Goal: Register for event/course

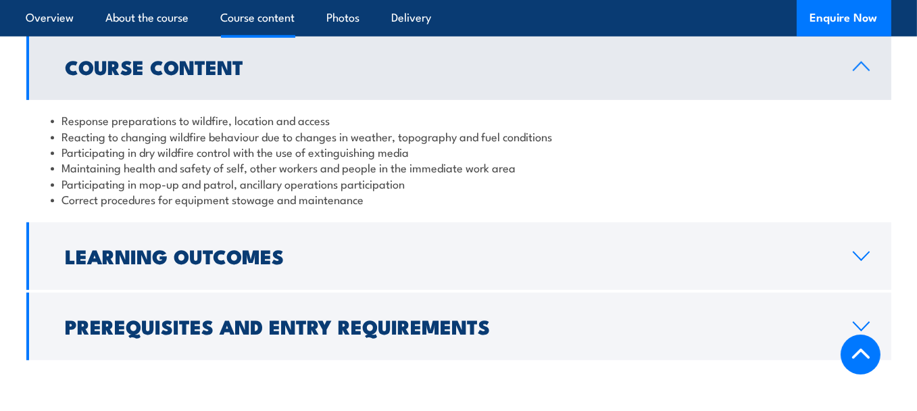
scroll to position [1149, 0]
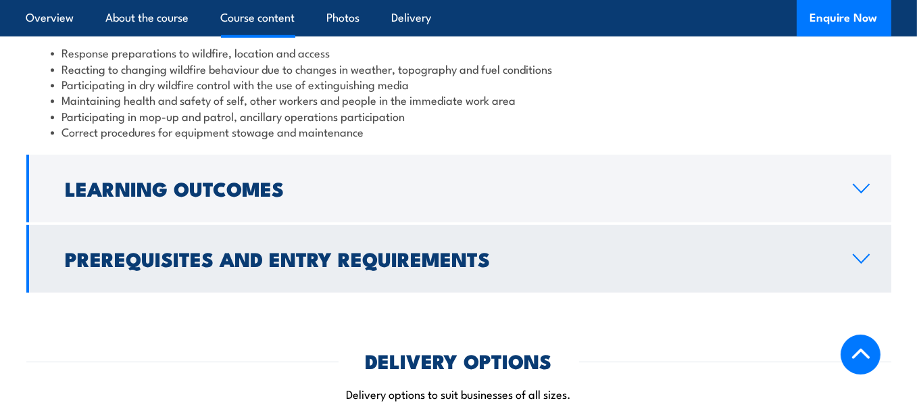
click at [859, 258] on icon at bounding box center [862, 259] width 18 height 11
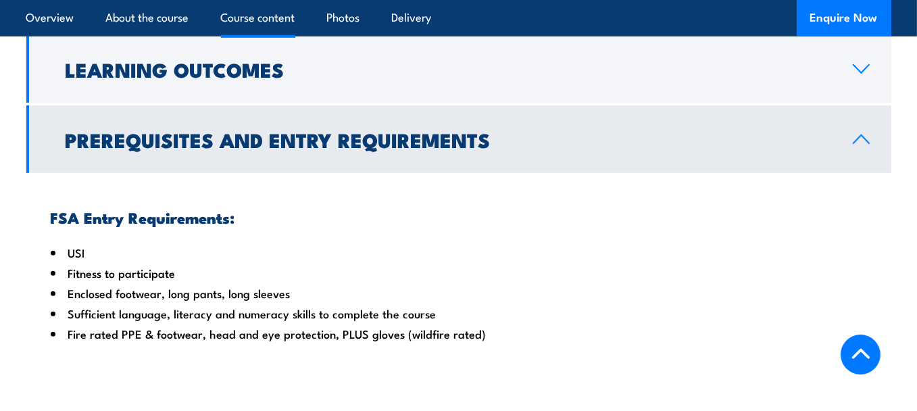
click at [857, 144] on icon at bounding box center [862, 139] width 18 height 11
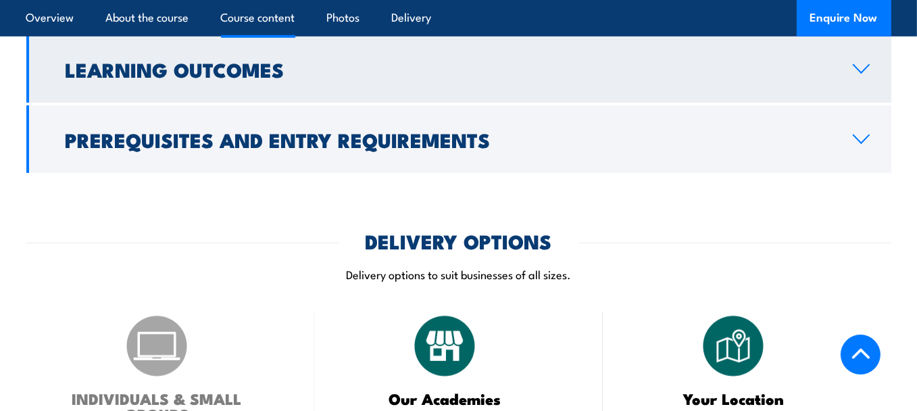
click at [858, 69] on icon at bounding box center [862, 69] width 16 height 8
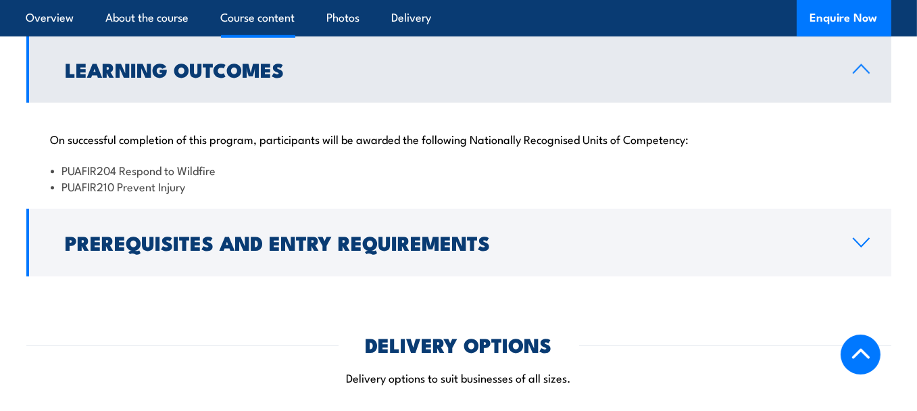
click at [860, 72] on icon at bounding box center [862, 69] width 18 height 11
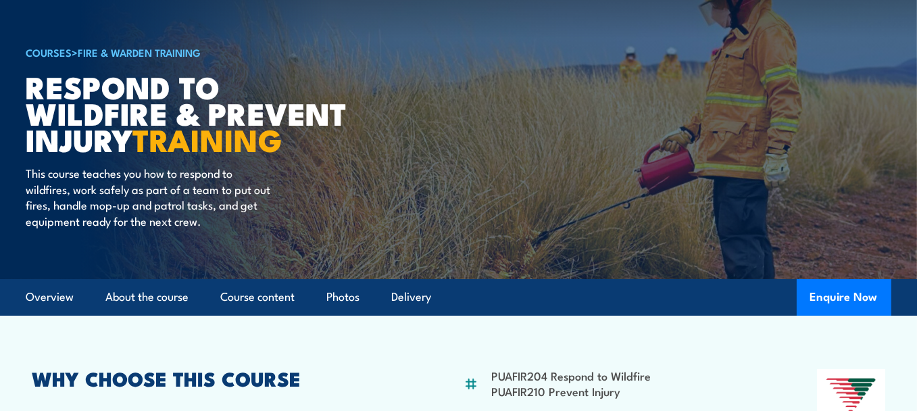
scroll to position [203, 0]
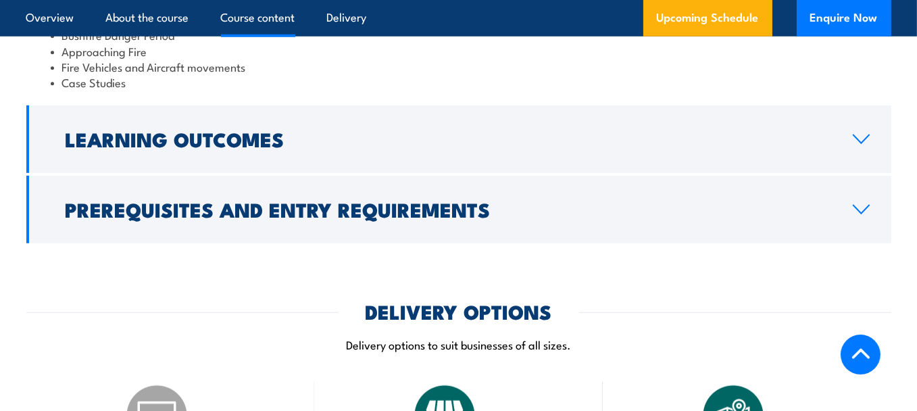
scroll to position [1285, 0]
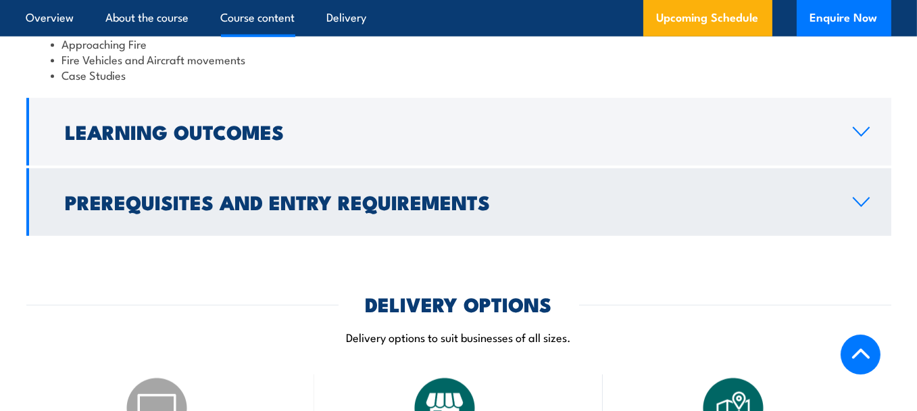
click at [862, 208] on icon at bounding box center [862, 202] width 18 height 11
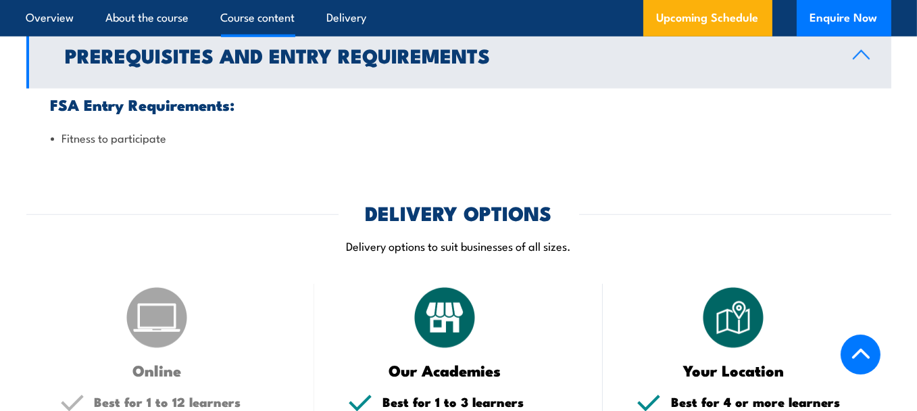
scroll to position [1201, 0]
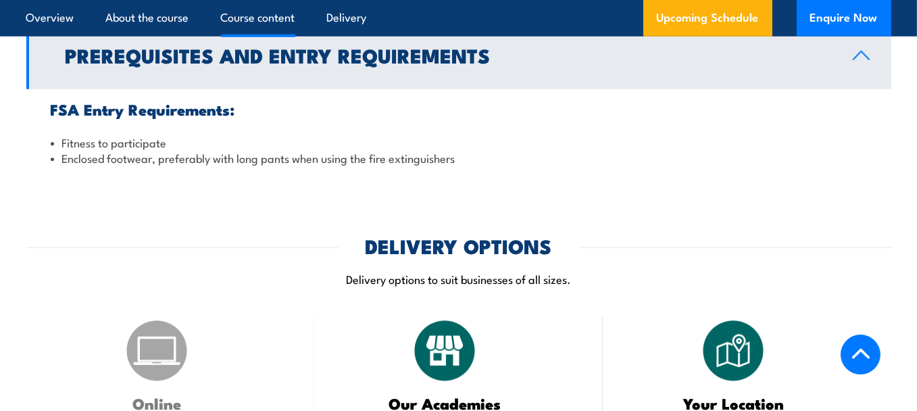
click at [860, 61] on icon at bounding box center [862, 55] width 18 height 11
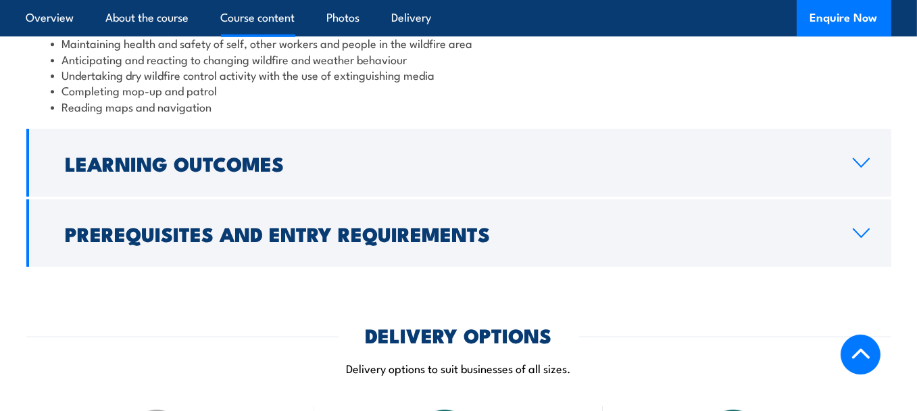
scroll to position [1217, 0]
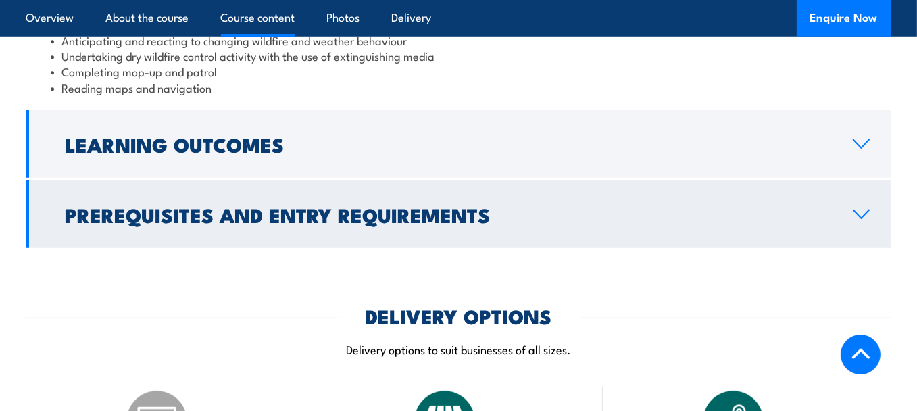
click at [860, 216] on icon at bounding box center [862, 214] width 16 height 8
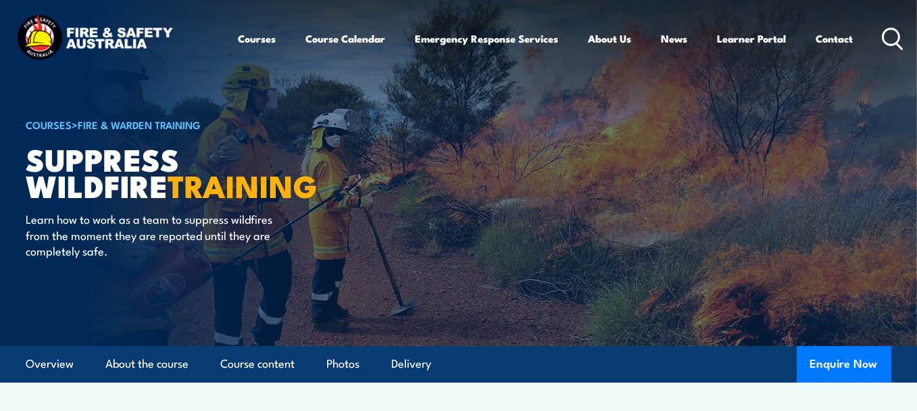
scroll to position [0, 0]
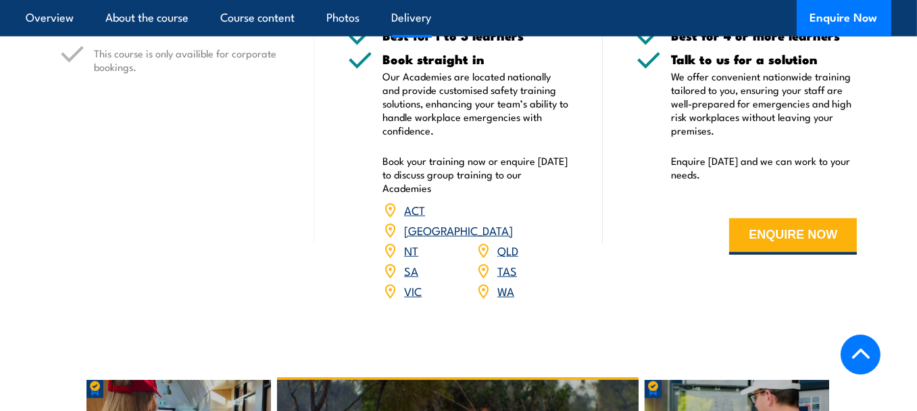
scroll to position [1690, 0]
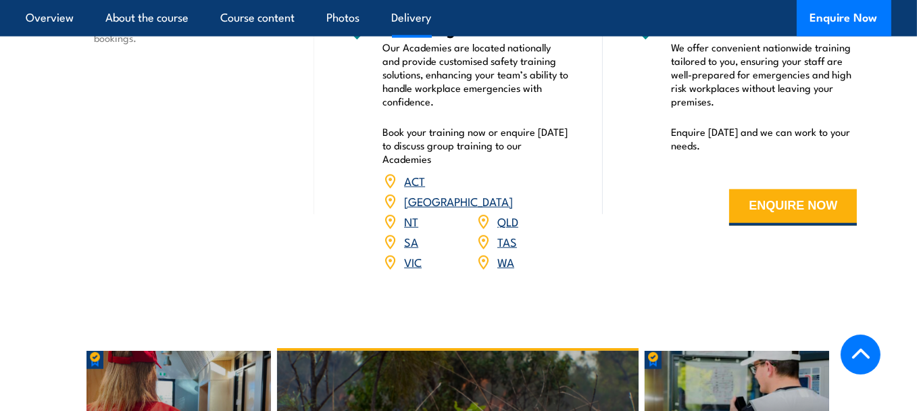
click at [505, 193] on link "[GEOGRAPHIC_DATA]" at bounding box center [458, 201] width 109 height 16
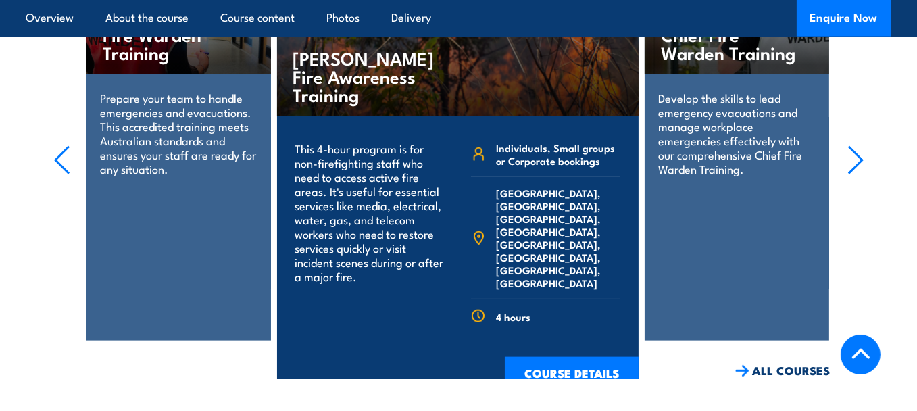
scroll to position [2163, 0]
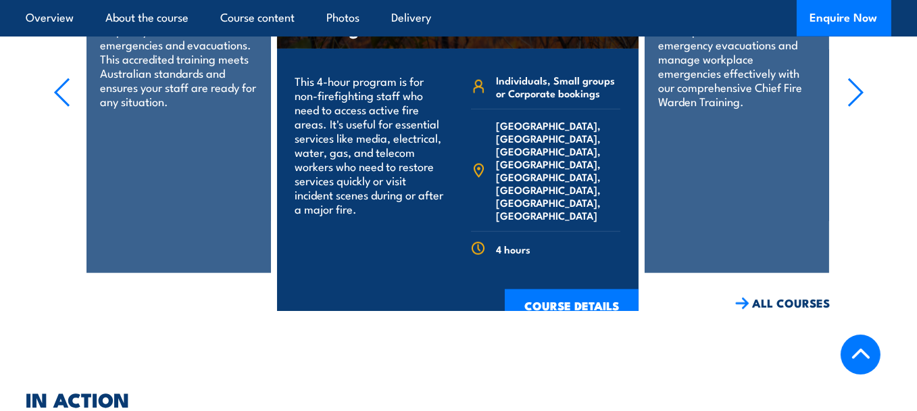
click at [857, 79] on icon "button" at bounding box center [856, 92] width 14 height 27
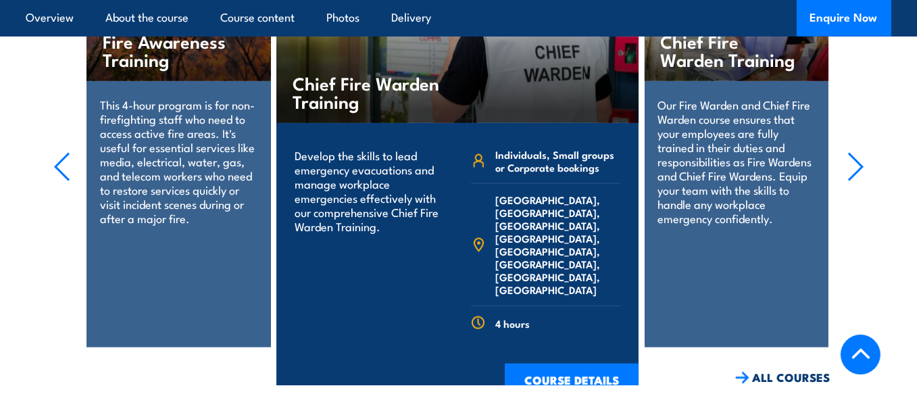
scroll to position [2096, 0]
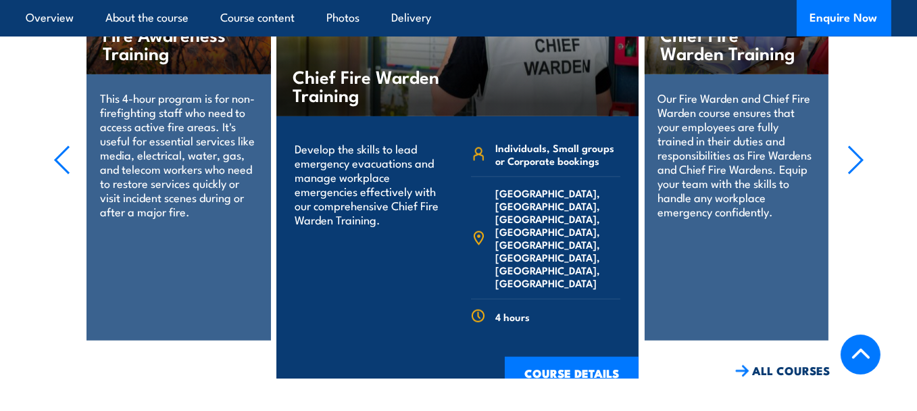
click at [859, 147] on icon "button" at bounding box center [856, 160] width 14 height 27
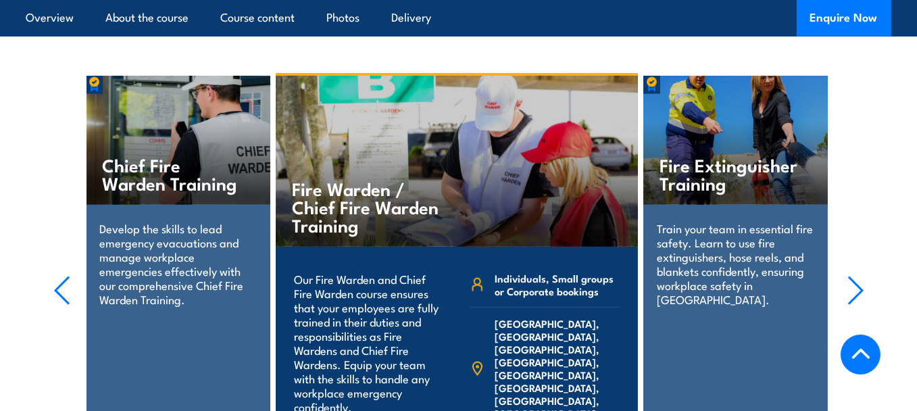
scroll to position [1961, 0]
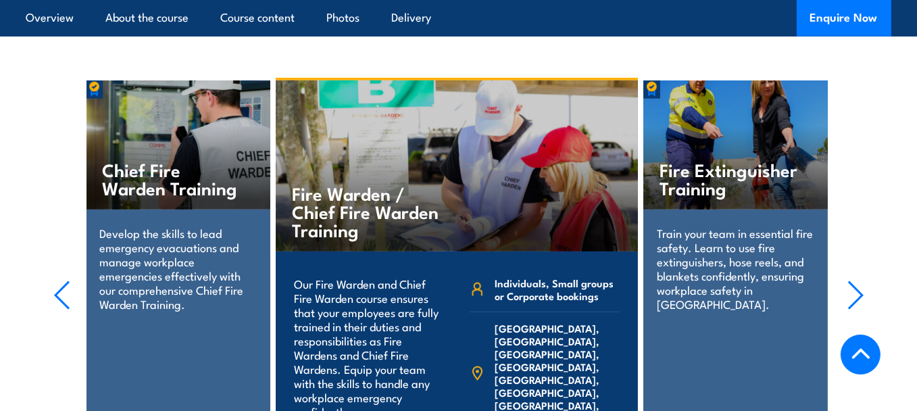
click at [859, 281] on icon "button" at bounding box center [856, 296] width 17 height 30
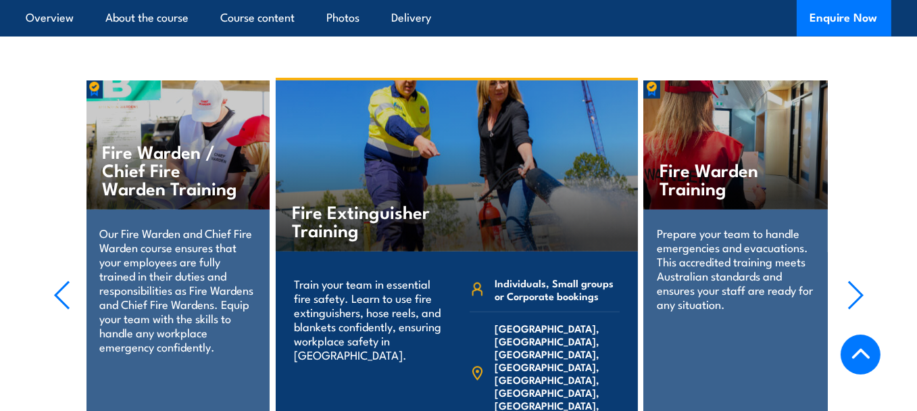
click at [859, 281] on icon "button" at bounding box center [856, 296] width 17 height 30
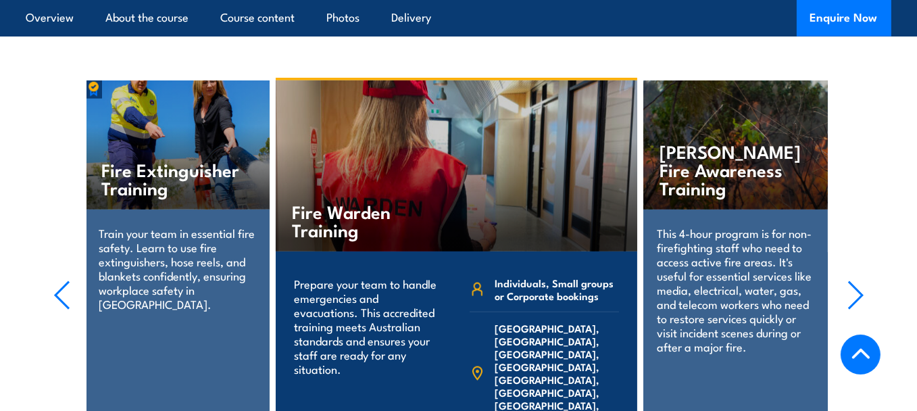
click at [859, 281] on icon "button" at bounding box center [856, 296] width 17 height 30
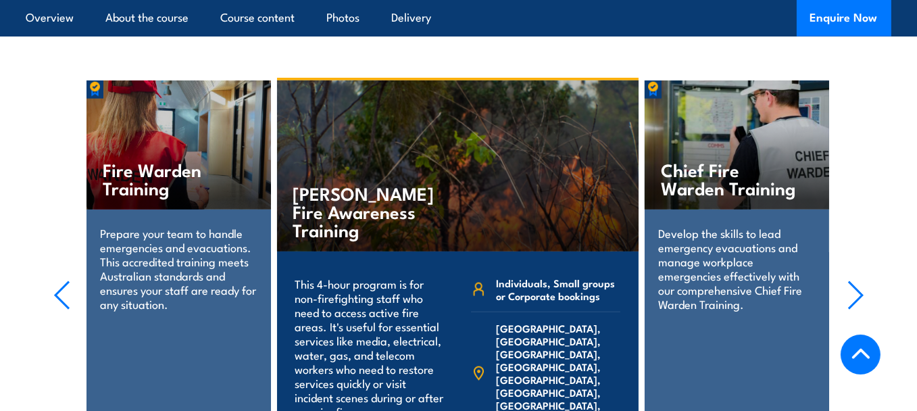
click at [859, 281] on icon "button" at bounding box center [856, 296] width 17 height 30
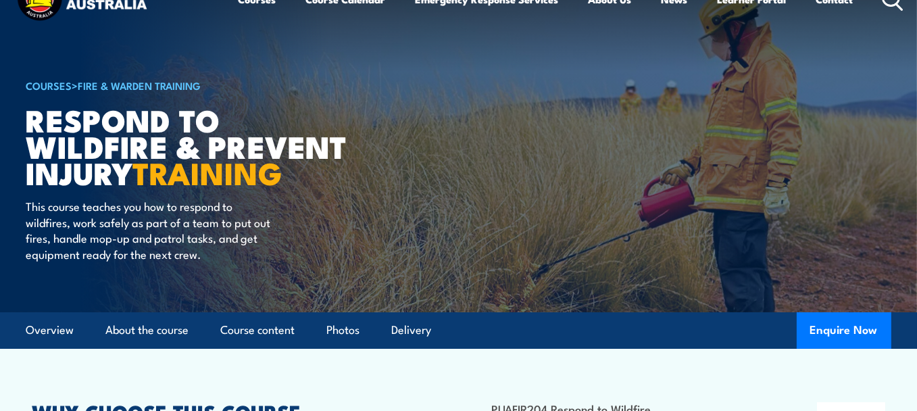
scroll to position [0, 0]
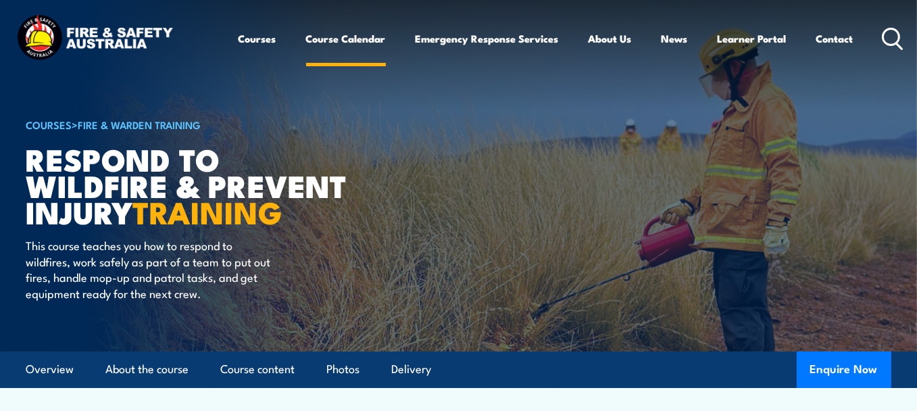
click at [345, 39] on link "Course Calendar" at bounding box center [346, 38] width 80 height 32
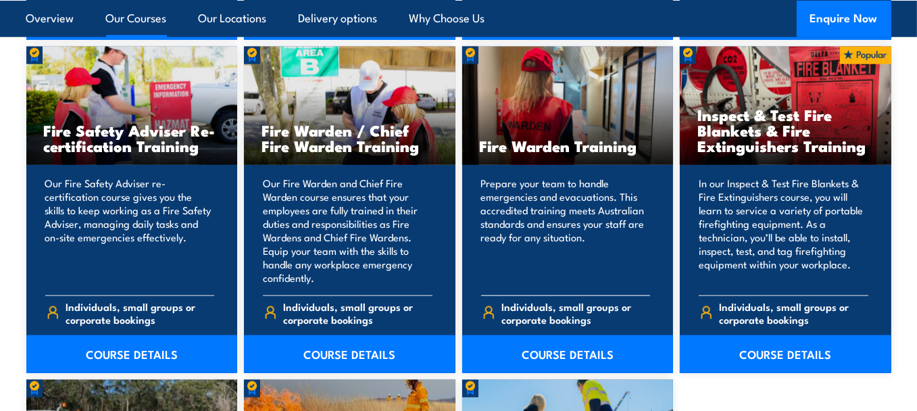
scroll to position [1758, 0]
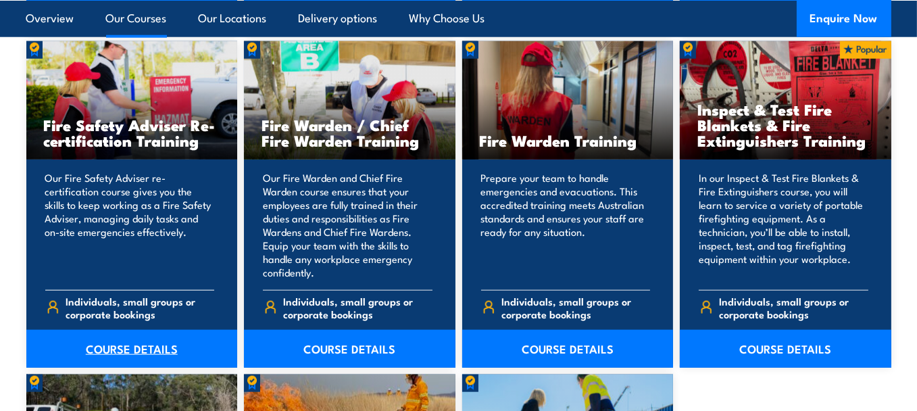
click at [112, 344] on link "COURSE DETAILS" at bounding box center [132, 349] width 212 height 38
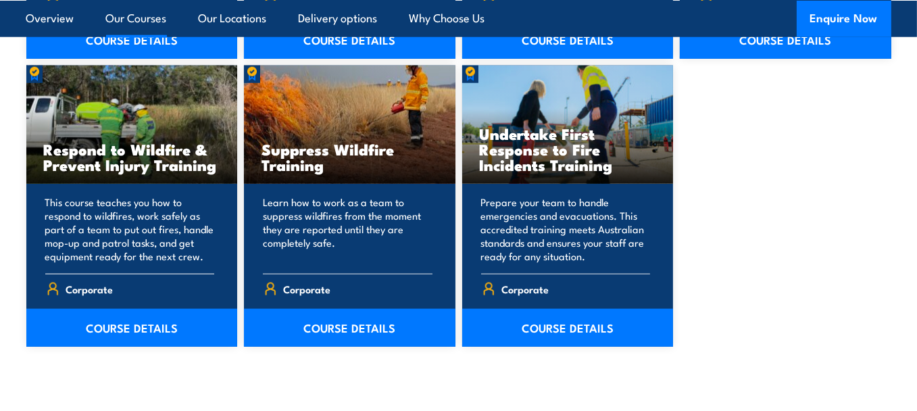
scroll to position [2096, 0]
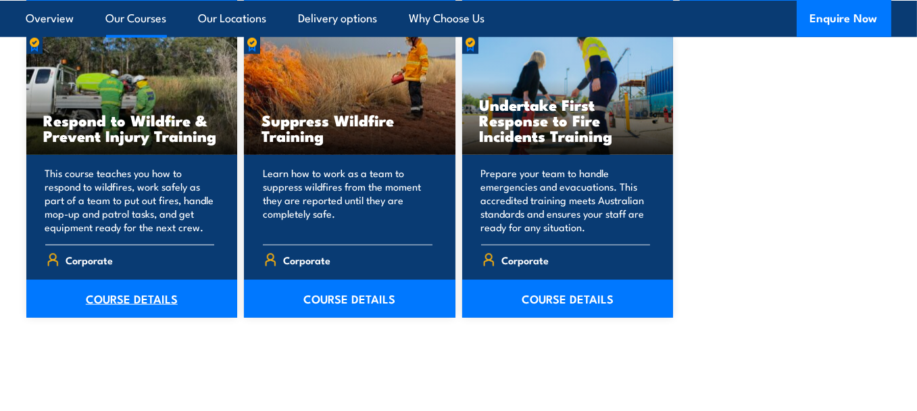
click at [139, 295] on link "COURSE DETAILS" at bounding box center [132, 299] width 212 height 38
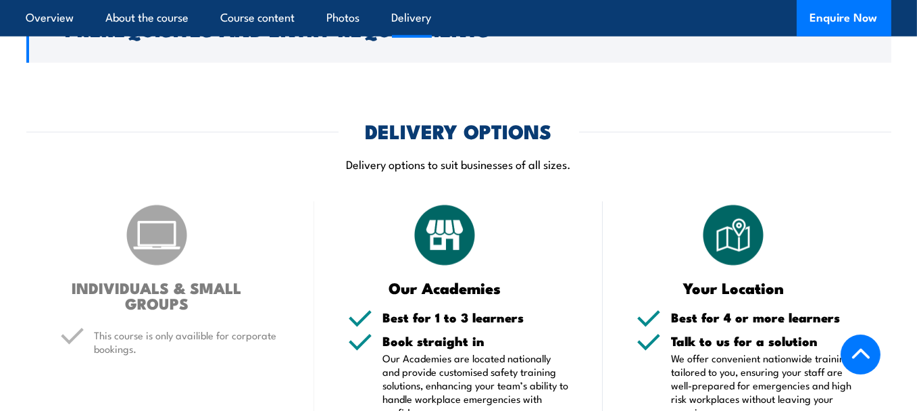
scroll to position [1352, 0]
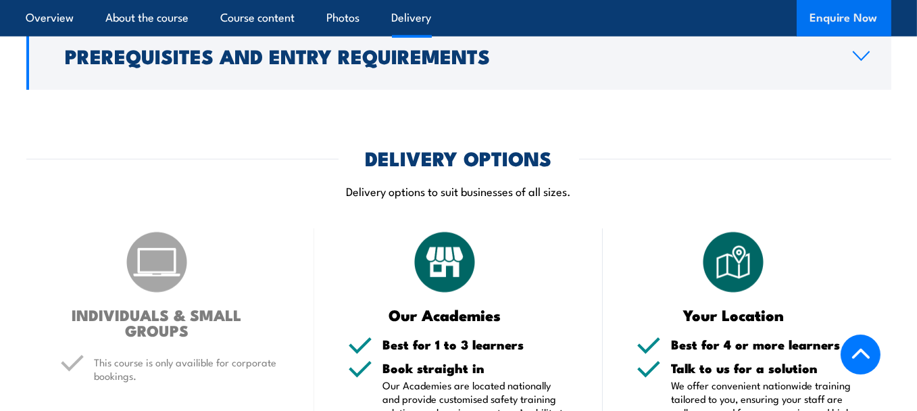
click at [832, 18] on button "Enquire Now" at bounding box center [844, 18] width 95 height 37
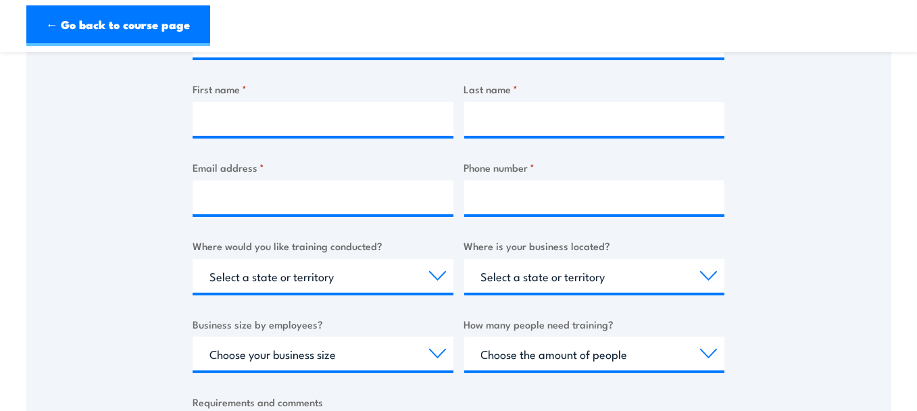
scroll to position [203, 0]
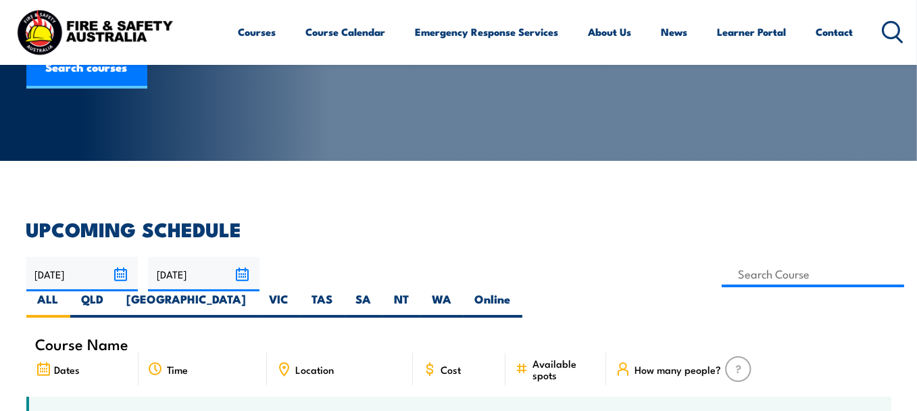
scroll to position [203, 0]
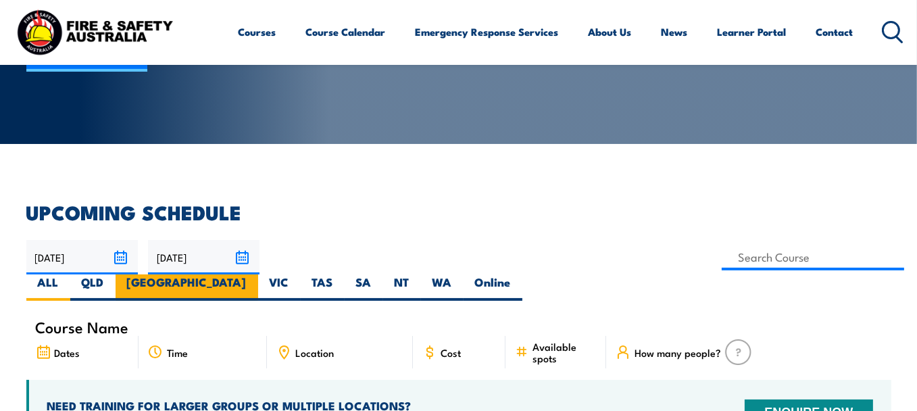
click at [258, 274] on label "[GEOGRAPHIC_DATA]" at bounding box center [187, 287] width 143 height 26
click at [256, 274] on input "[GEOGRAPHIC_DATA]" at bounding box center [251, 278] width 9 height 9
radio input "true"
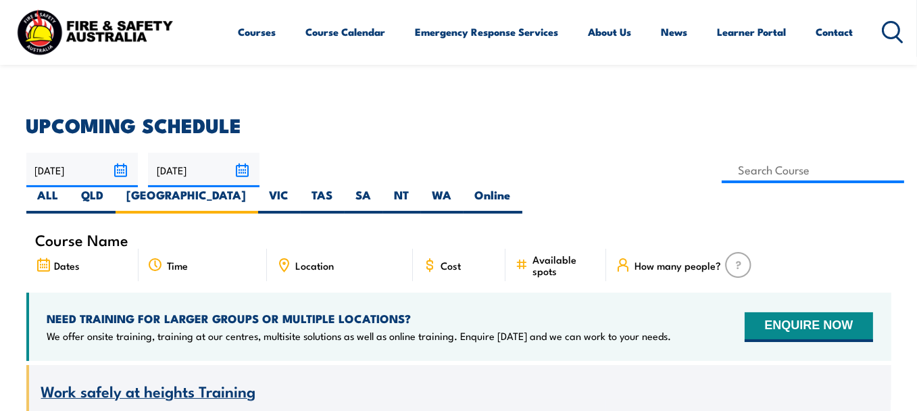
scroll to position [270, 0]
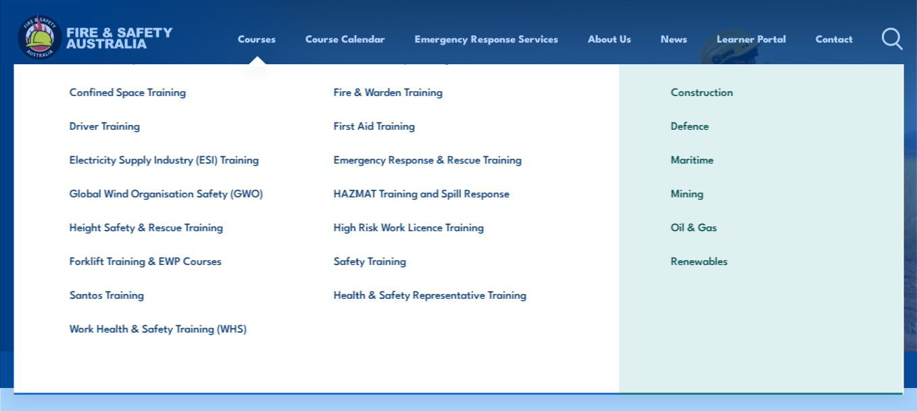
click at [253, 40] on link "Courses" at bounding box center [258, 38] width 38 height 32
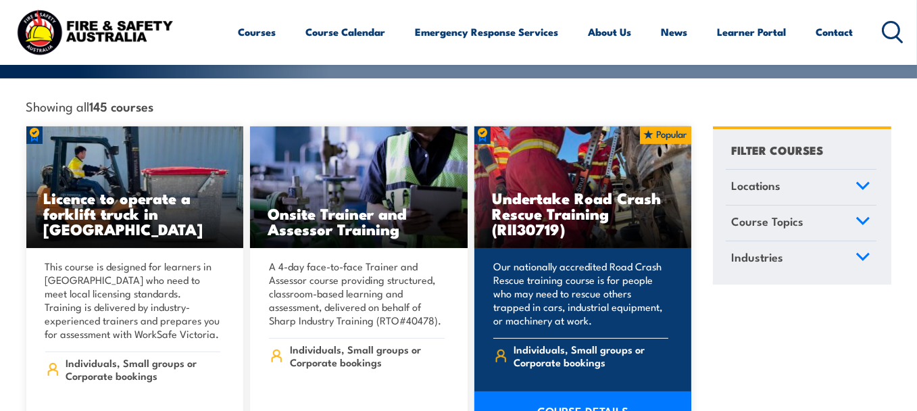
scroll to position [338, 0]
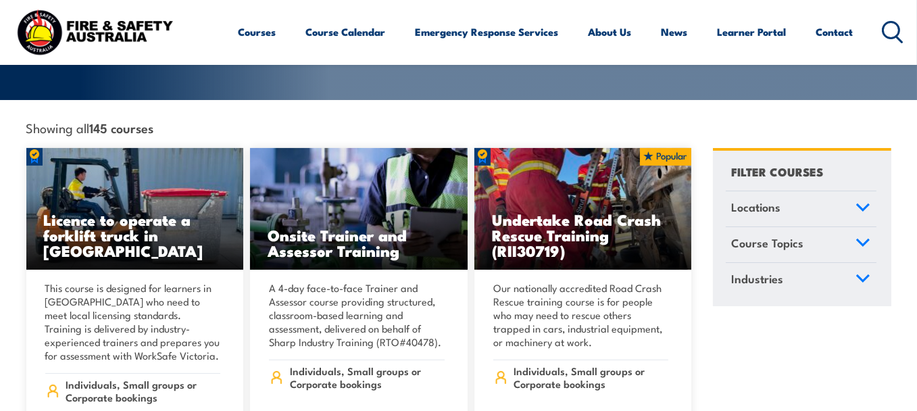
click at [860, 239] on icon at bounding box center [863, 242] width 12 height 6
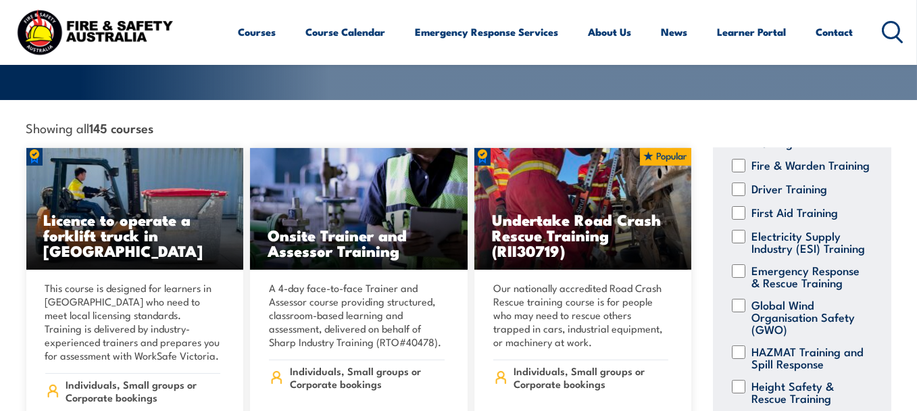
scroll to position [143, 0]
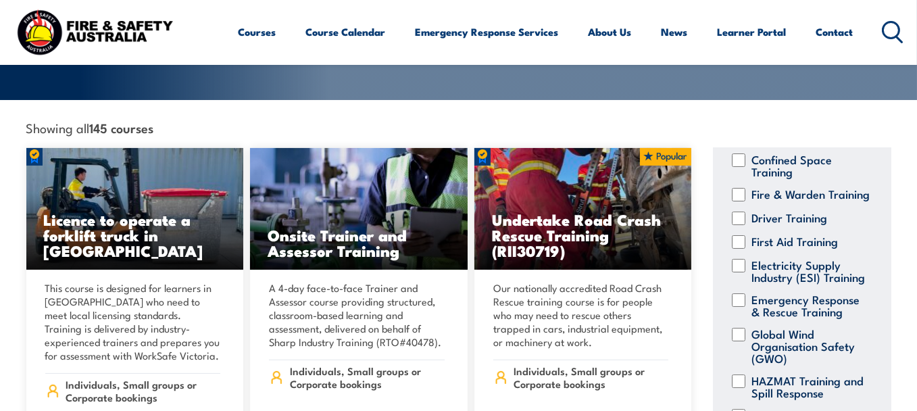
click at [743, 188] on input "Fire & Warden Training" at bounding box center [739, 195] width 14 height 14
checkbox input "true"
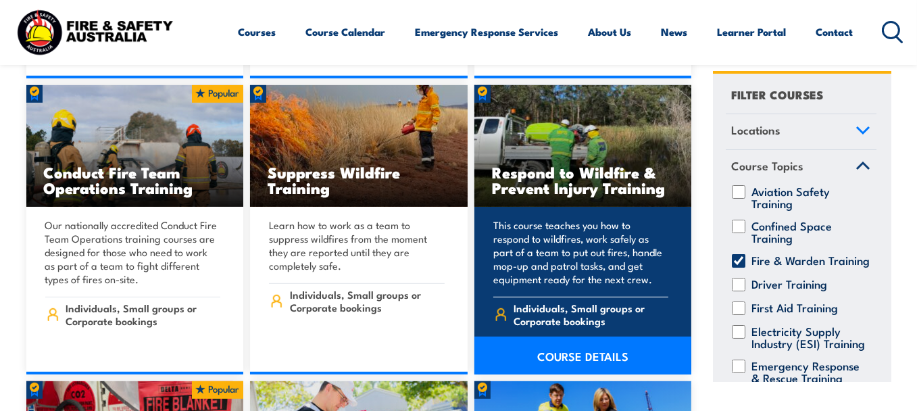
scroll to position [744, 0]
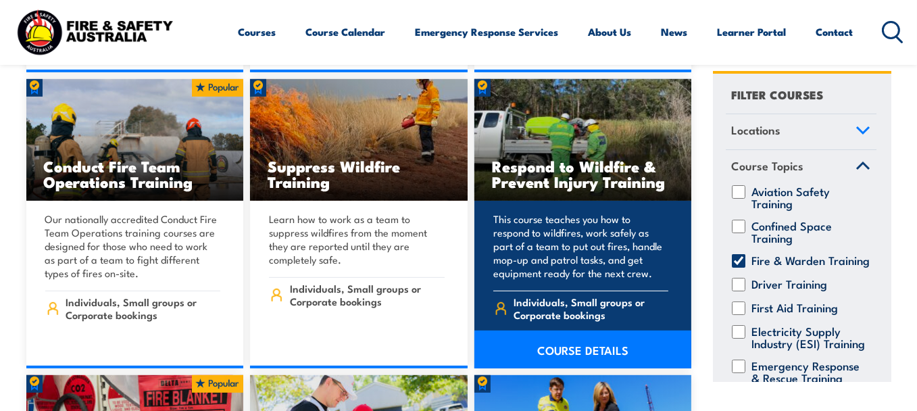
click at [576, 331] on link "COURSE DETAILS" at bounding box center [584, 350] width 218 height 38
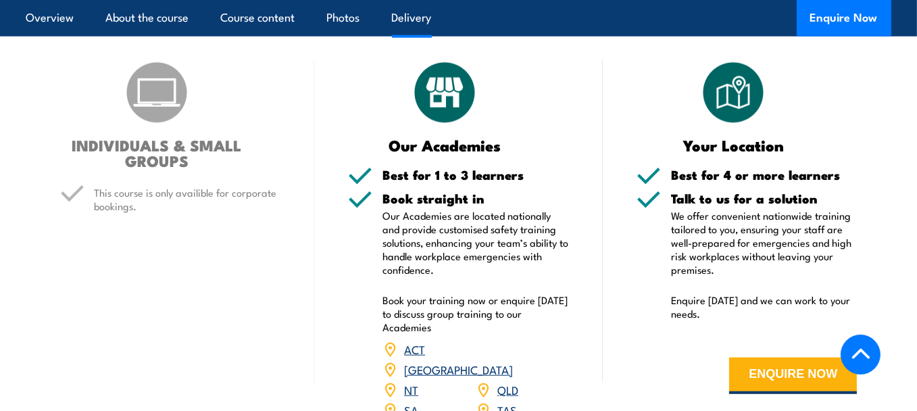
scroll to position [1555, 0]
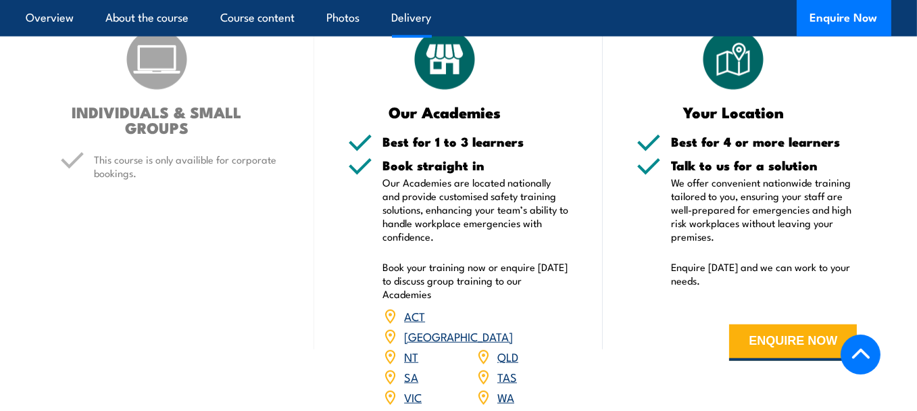
click at [412, 314] on link "ACT" at bounding box center [414, 316] width 21 height 16
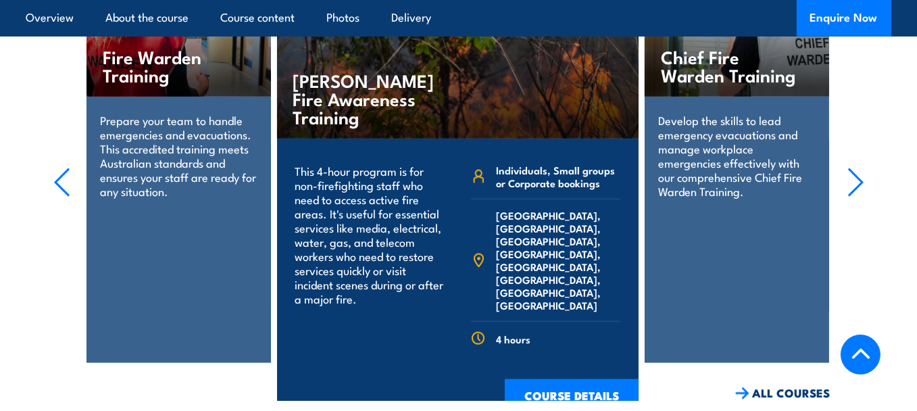
scroll to position [2073, 0]
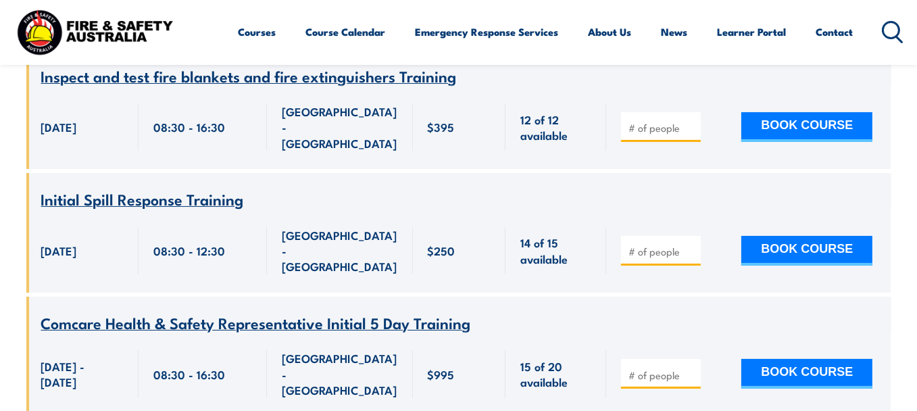
scroll to position [6626, 0]
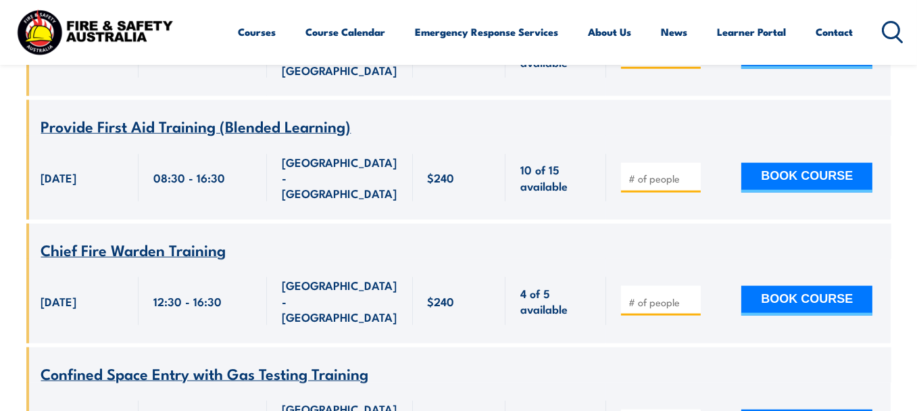
scroll to position [1623, 0]
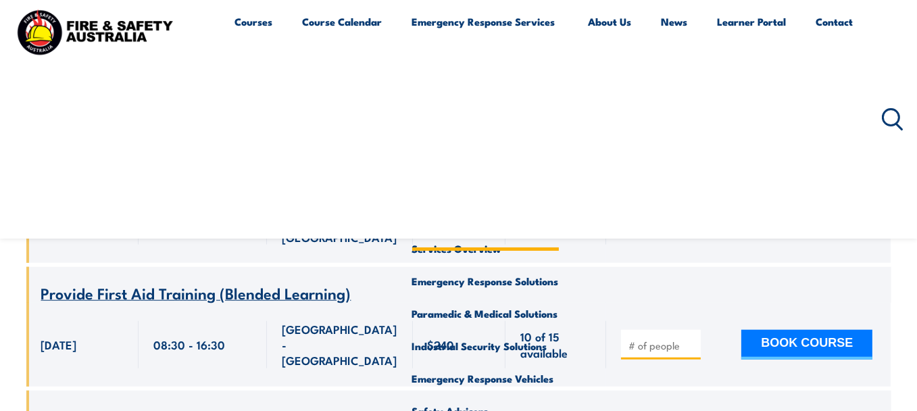
click at [495, 22] on link "Emergency Response Services" at bounding box center [485, 118] width 147 height 227
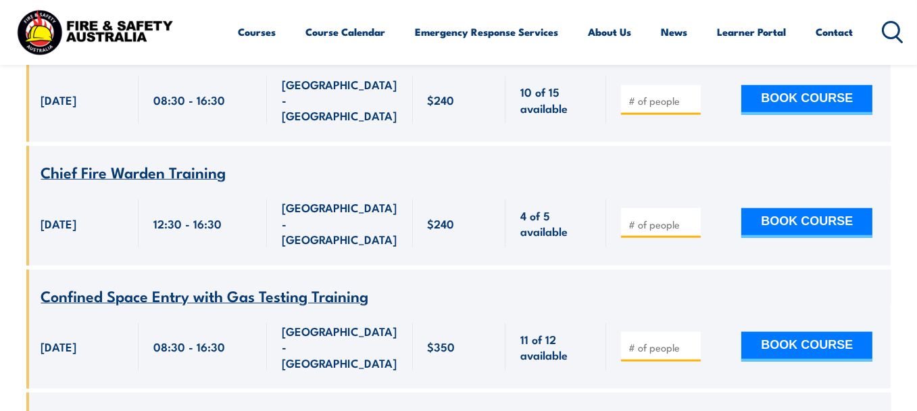
scroll to position [1893, 0]
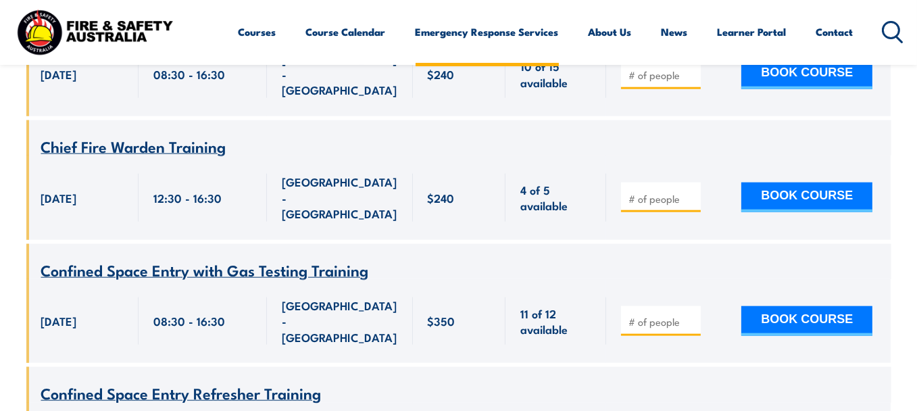
click at [475, 32] on link "Emergency Response Services" at bounding box center [487, 32] width 143 height 32
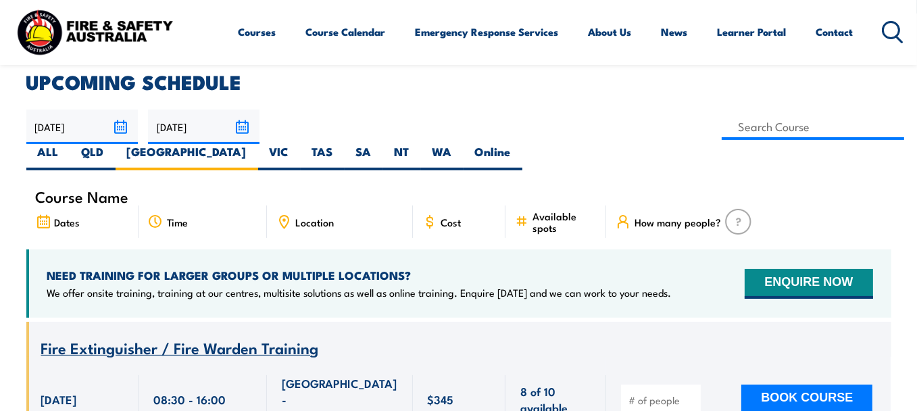
scroll to position [338, 0]
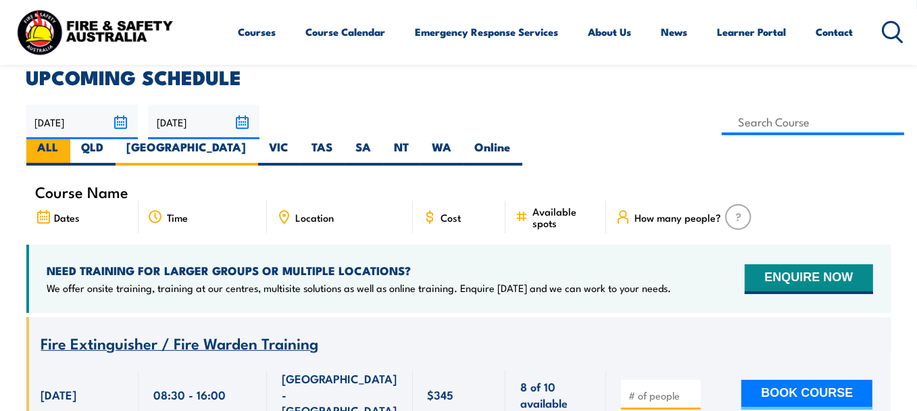
click at [70, 139] on label "ALL" at bounding box center [48, 152] width 44 height 26
click at [68, 139] on input "ALL" at bounding box center [63, 143] width 9 height 9
radio input "true"
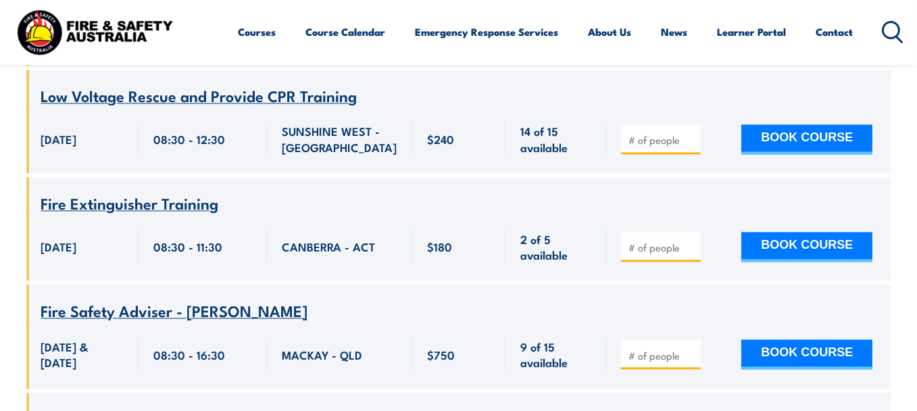
scroll to position [3651, 0]
click at [146, 298] on span "Fire Safety Adviser - [PERSON_NAME]" at bounding box center [174, 309] width 267 height 23
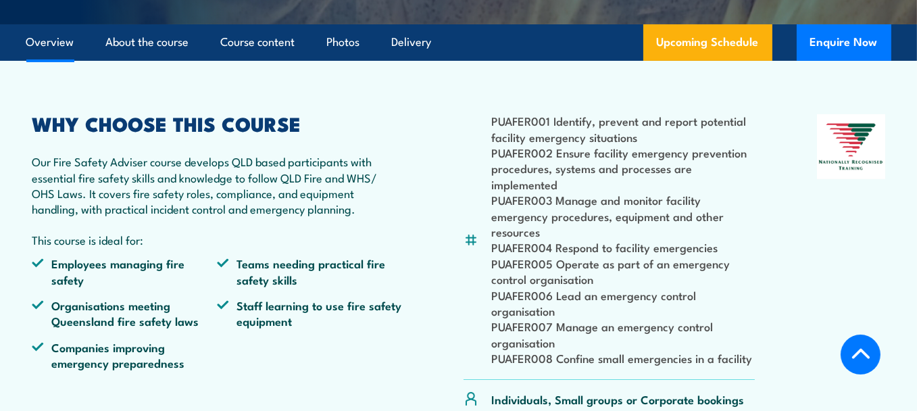
scroll to position [406, 0]
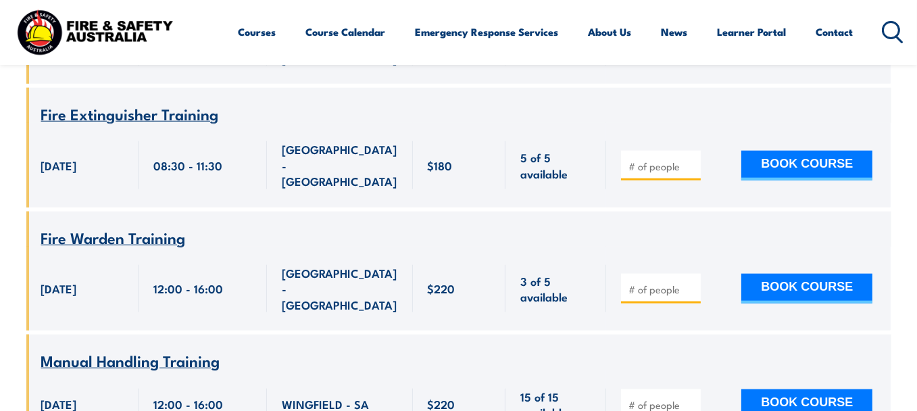
scroll to position [40363, 0]
